Goal: Information Seeking & Learning: Check status

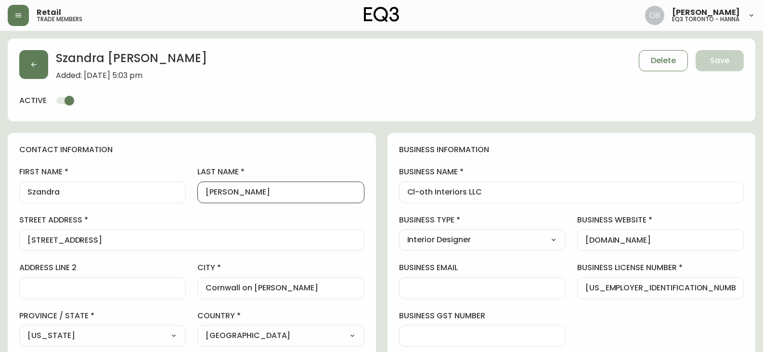
select select "NY"
select select "US"
select select "US_EN"
select select "Trade Show"
select select "Interior Designer"
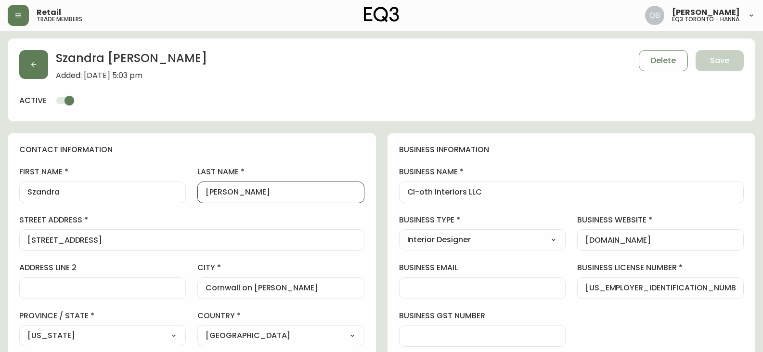
select select "cm48zha2033ze0170ss7kujjb"
select select "false"
click at [14, 22] on button "button" at bounding box center [18, 15] width 21 height 21
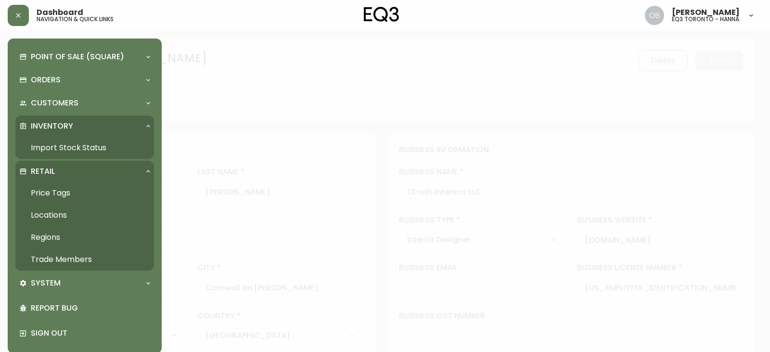
click at [63, 148] on link "Import Stock Status" at bounding box center [84, 148] width 139 height 22
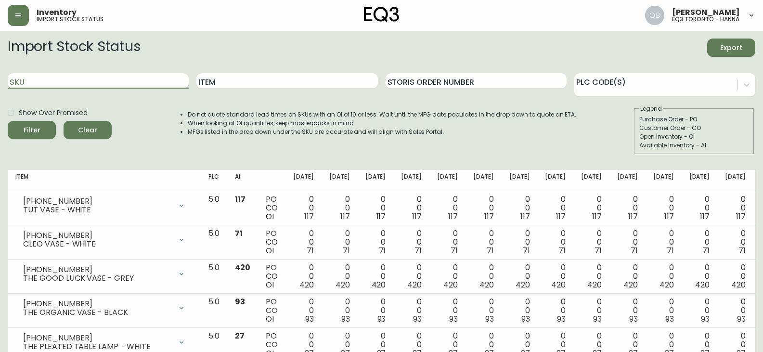
click at [77, 76] on input "SKU" at bounding box center [98, 80] width 181 height 15
paste input "[PHONE_NUMBER]"
click at [8, 121] on button "Filter" at bounding box center [32, 130] width 48 height 18
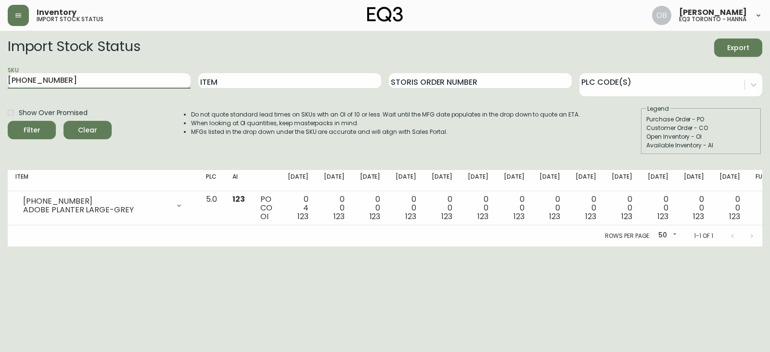
click at [94, 80] on input "[PHONE_NUMBER]" at bounding box center [99, 80] width 183 height 15
paste input "1"
click at [8, 121] on button "Filter" at bounding box center [32, 130] width 48 height 18
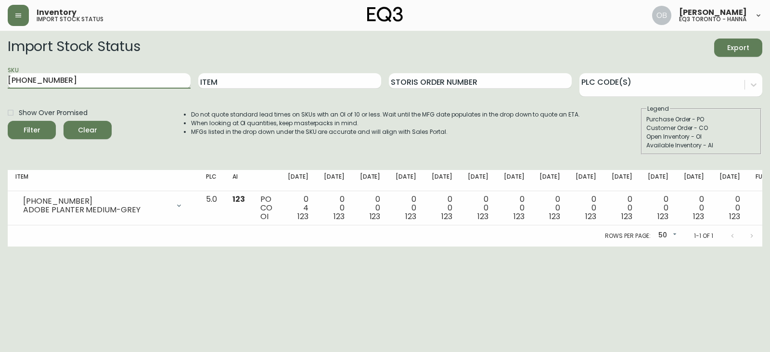
click at [89, 84] on input "[PHONE_NUMBER]" at bounding box center [99, 80] width 183 height 15
paste input "0"
click at [8, 121] on button "Filter" at bounding box center [32, 130] width 48 height 18
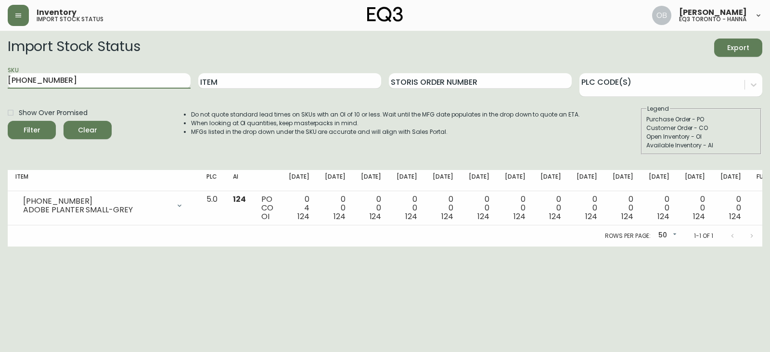
click at [340, 135] on li "MFGs listed in the drop down under the SKU are accurate and will align with Sal…" at bounding box center [385, 131] width 389 height 9
click at [102, 81] on input "[PHONE_NUMBER]" at bounding box center [99, 80] width 183 height 15
paste input "80-434-0"
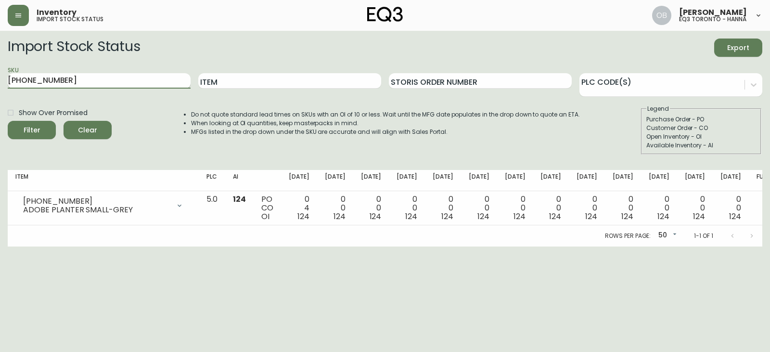
click at [8, 121] on button "Filter" at bounding box center [32, 130] width 48 height 18
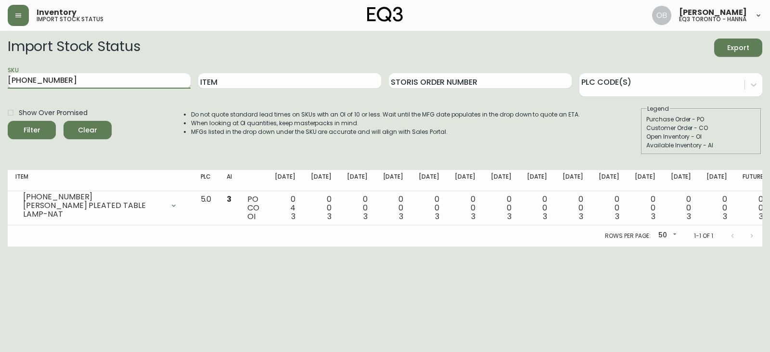
click at [98, 80] on input "[PHONE_NUMBER]" at bounding box center [99, 80] width 183 height 15
paste input "Bassoon"
type input "[PHONE_NUMBER]"
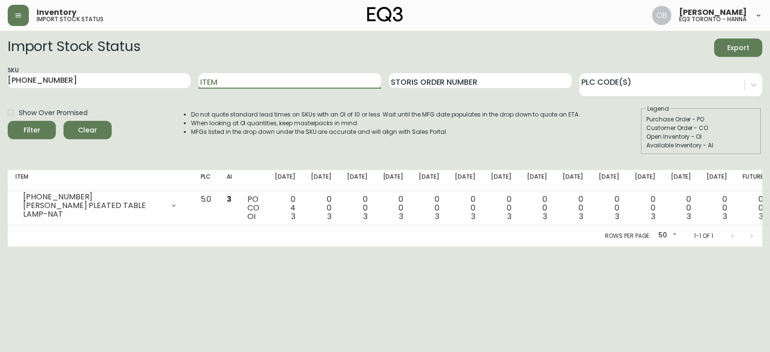
click at [234, 81] on input "Item" at bounding box center [289, 80] width 183 height 15
paste input "Bassoon"
type input "Bassoon"
click at [85, 125] on span "Clear" at bounding box center [87, 130] width 33 height 12
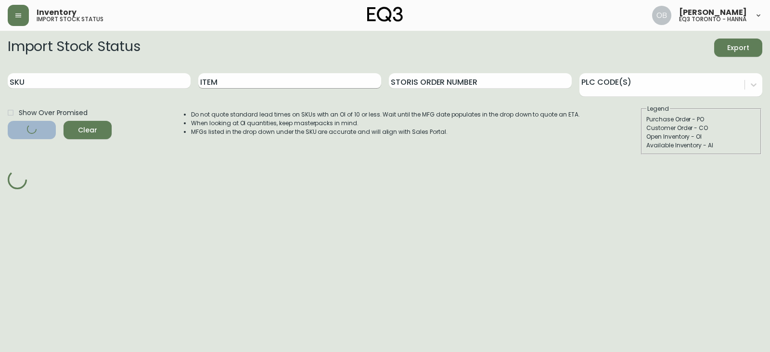
click at [240, 86] on input "Item" at bounding box center [289, 80] width 183 height 15
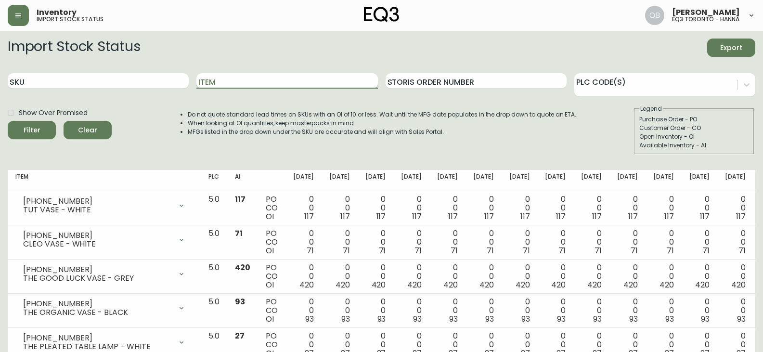
click at [251, 80] on input "Item" at bounding box center [286, 80] width 181 height 15
paste input "Bassoon"
click at [8, 121] on button "Filter" at bounding box center [32, 130] width 48 height 18
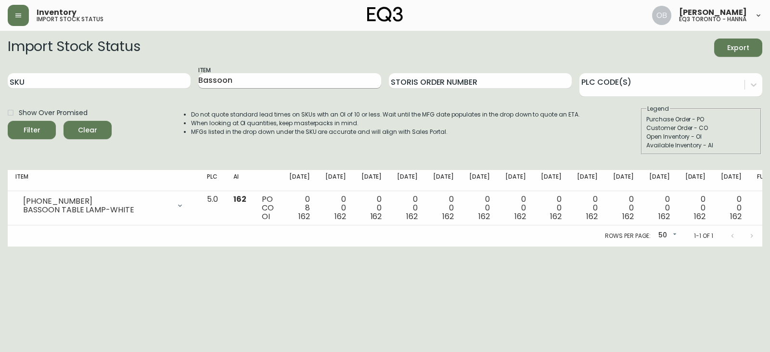
click at [277, 79] on input "Bassoon" at bounding box center [289, 80] width 183 height 15
paste input "[PERSON_NAME]"
type input "[PERSON_NAME]"
click at [8, 121] on button "Filter" at bounding box center [32, 130] width 48 height 18
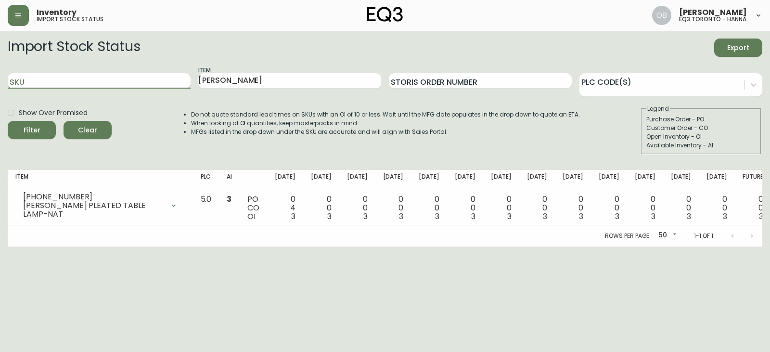
click at [120, 79] on input "SKU" at bounding box center [99, 80] width 183 height 15
click at [253, 72] on div "[PERSON_NAME]" at bounding box center [289, 80] width 183 height 31
click at [86, 142] on div "Show Over Promised Filter Clear" at bounding box center [60, 129] width 104 height 50
drag, startPoint x: 87, startPoint y: 132, endPoint x: 85, endPoint y: 123, distance: 8.8
click at [87, 132] on span "Clear" at bounding box center [87, 130] width 33 height 12
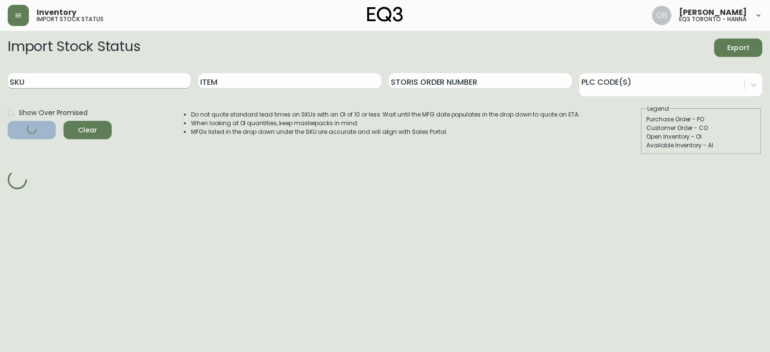
click at [94, 77] on input "SKU" at bounding box center [99, 80] width 183 height 15
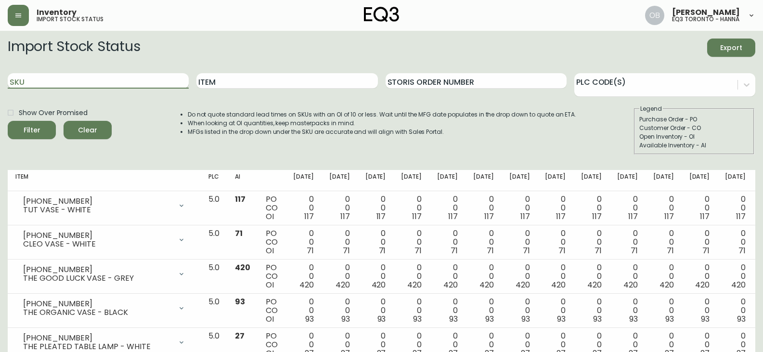
click at [94, 77] on input "SKU" at bounding box center [98, 80] width 181 height 15
paste input "[PHONE_NUMBER]"
type input "[PHONE_NUMBER]"
click at [8, 121] on button "Filter" at bounding box center [32, 130] width 48 height 18
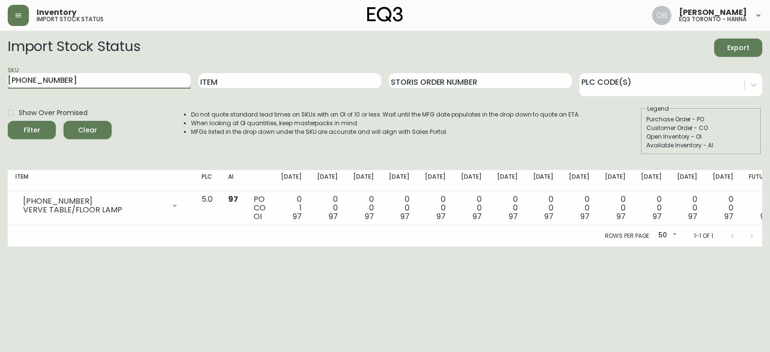
click at [122, 78] on input "[PHONE_NUMBER]" at bounding box center [99, 80] width 183 height 15
click at [87, 122] on button "Clear" at bounding box center [88, 130] width 48 height 18
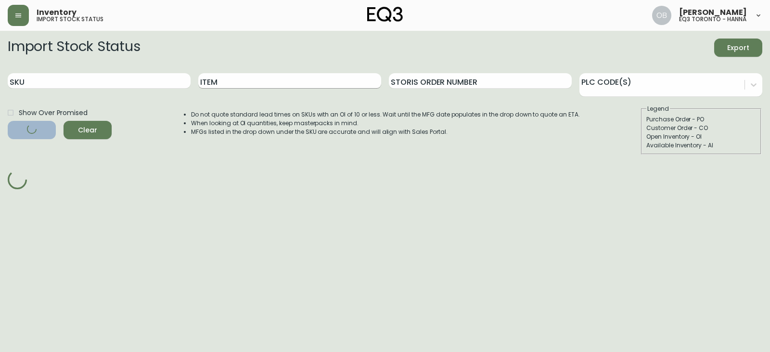
click at [231, 82] on input "Item" at bounding box center [289, 80] width 183 height 15
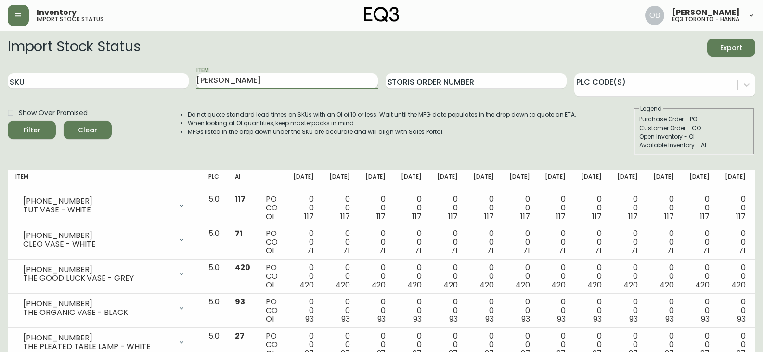
click at [8, 121] on button "Filter" at bounding box center [32, 130] width 48 height 18
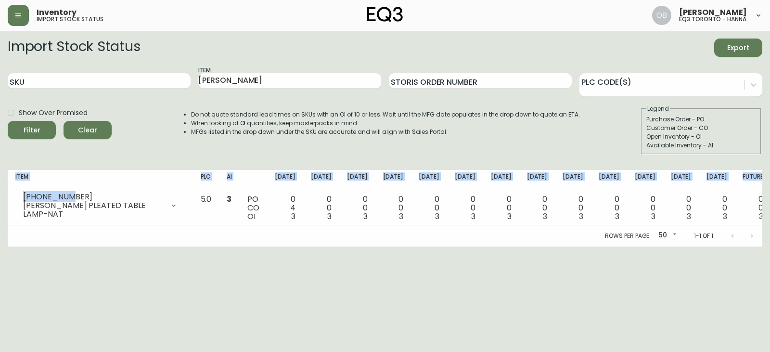
drag, startPoint x: 56, startPoint y: 201, endPoint x: 0, endPoint y: 199, distance: 56.3
click at [0, 199] on main "Import Stock Status Export SKU Item [PERSON_NAME] Order Number PLC Code(s) Show…" at bounding box center [385, 139] width 770 height 216
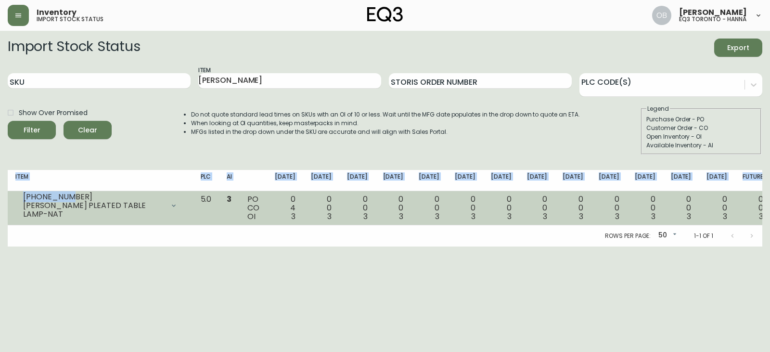
click at [25, 198] on div "[PHONE_NUMBER]" at bounding box center [93, 196] width 141 height 9
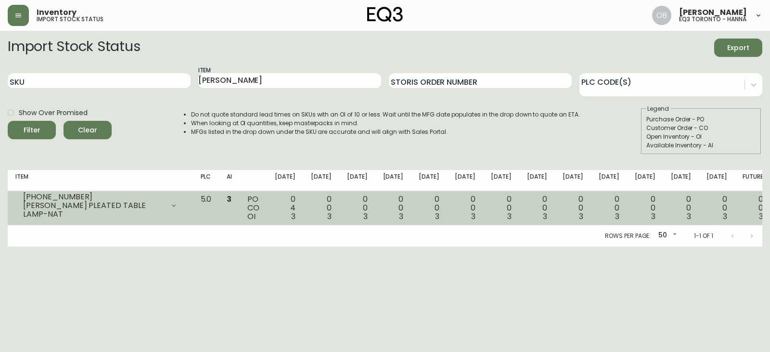
click at [22, 201] on div "[PHONE_NUMBER] WINSTON PLEATED TABLE LAMP-NAT" at bounding box center [100, 205] width 170 height 21
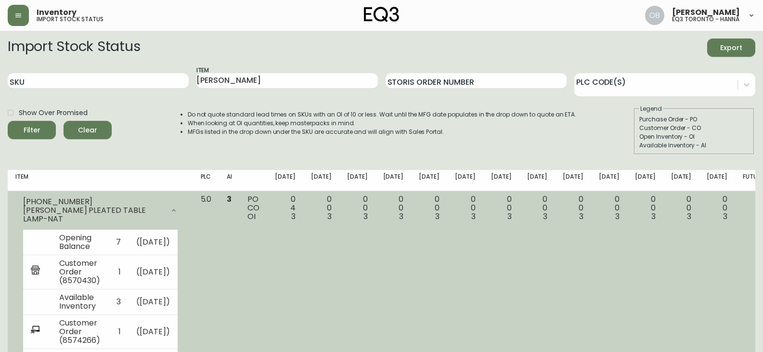
click at [24, 201] on div "[PHONE_NUMBER]" at bounding box center [93, 201] width 141 height 9
drag, startPoint x: 24, startPoint y: 204, endPoint x: 85, endPoint y: 205, distance: 61.1
click at [85, 205] on div "[PHONE_NUMBER]" at bounding box center [93, 201] width 141 height 9
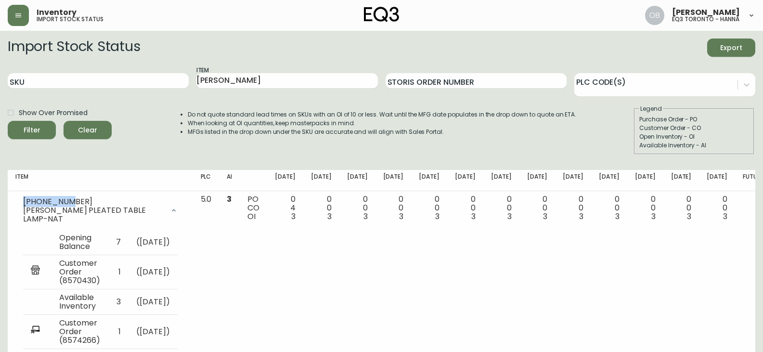
copy div "[PHONE_NUMBER]"
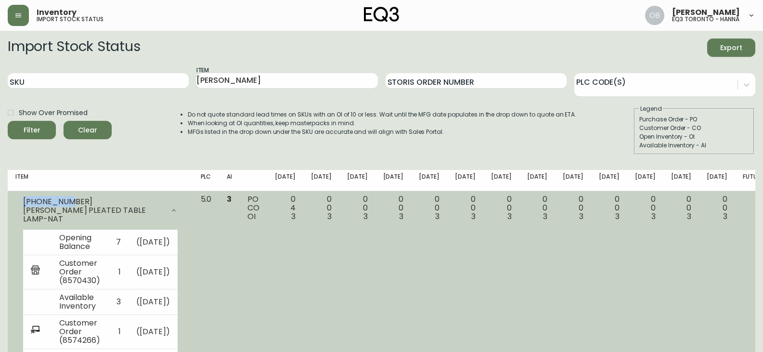
click at [38, 205] on div "[PHONE_NUMBER]" at bounding box center [93, 201] width 141 height 9
drag, startPoint x: 38, startPoint y: 205, endPoint x: 56, endPoint y: 208, distance: 18.9
click at [56, 206] on div "[PHONE_NUMBER]" at bounding box center [93, 201] width 141 height 9
click at [32, 205] on div "[PHONE_NUMBER]" at bounding box center [93, 201] width 141 height 9
drag, startPoint x: 32, startPoint y: 205, endPoint x: 124, endPoint y: 209, distance: 92.5
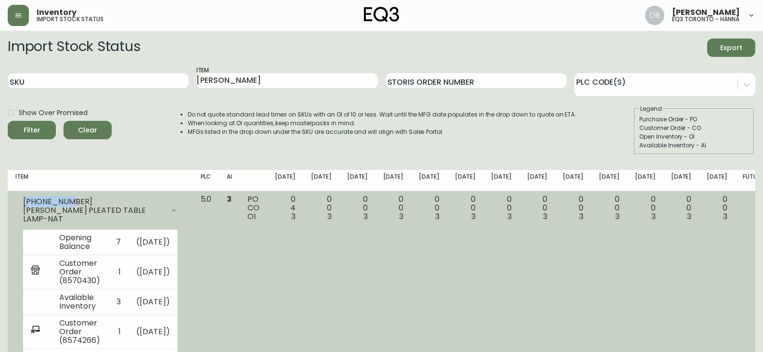
click at [63, 206] on div "[PHONE_NUMBER]" at bounding box center [93, 201] width 141 height 9
copy div "[PHONE_NUMBER]"
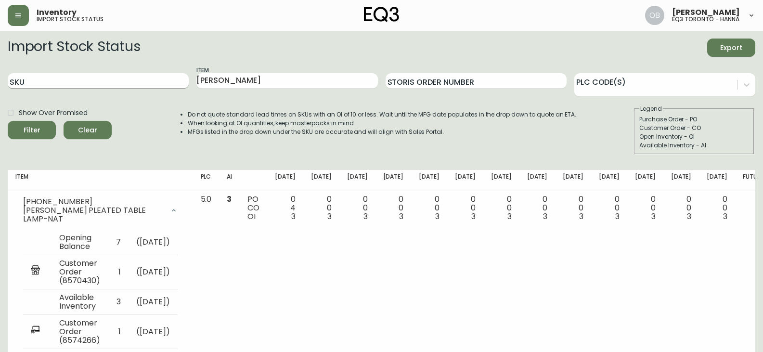
click at [115, 81] on input "SKU" at bounding box center [98, 80] width 181 height 15
type input "BASSOON"
click at [8, 121] on button "Filter" at bounding box center [32, 130] width 48 height 18
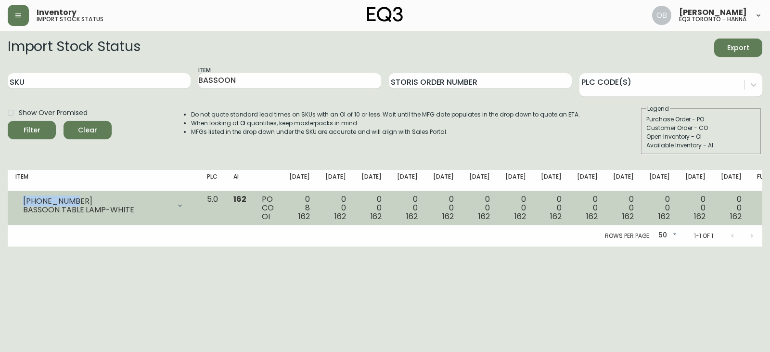
drag, startPoint x: 73, startPoint y: 198, endPoint x: 24, endPoint y: 196, distance: 49.1
click at [24, 197] on div "[PHONE_NUMBER]" at bounding box center [96, 201] width 147 height 9
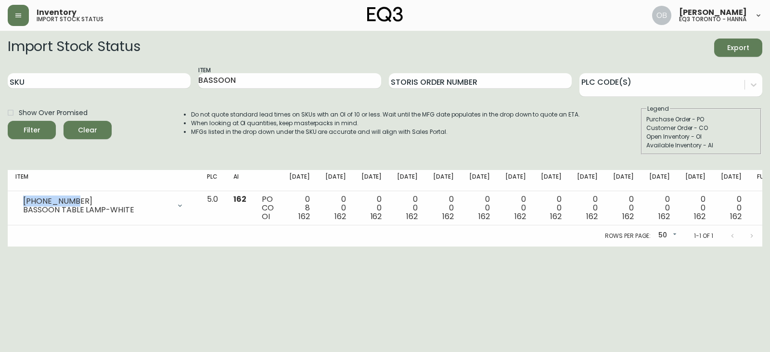
copy div "[PHONE_NUMBER]"
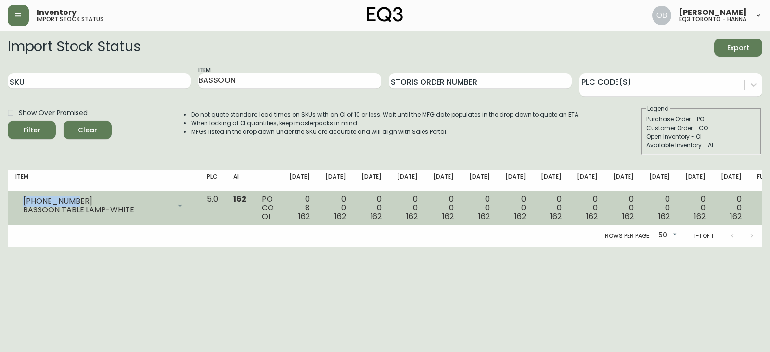
copy div "[PHONE_NUMBER]"
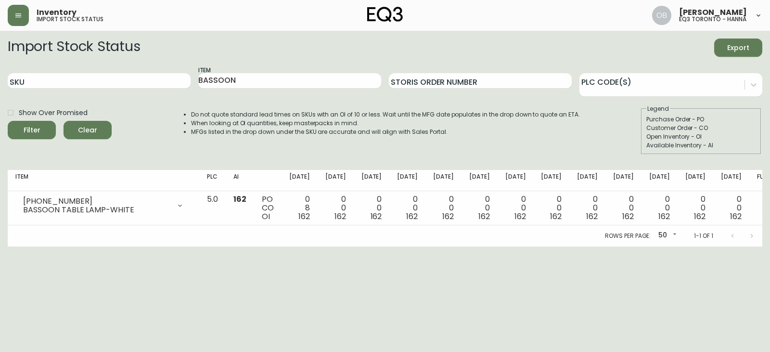
click at [527, 46] on div "Import Stock Status Export" at bounding box center [385, 47] width 754 height 18
